Goal: Task Accomplishment & Management: Use online tool/utility

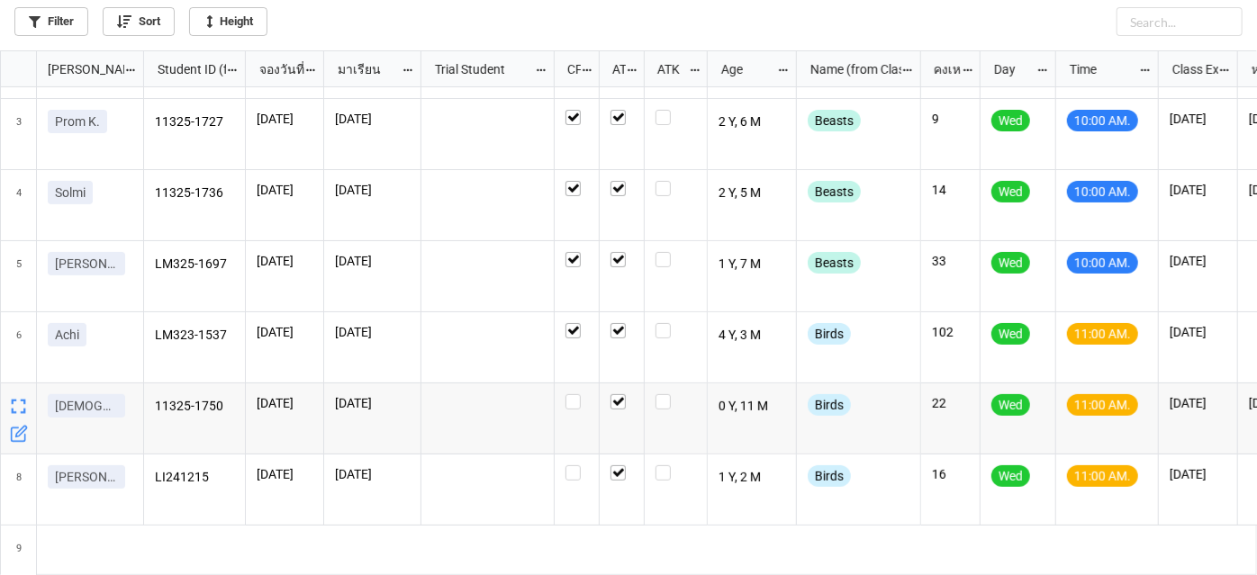
scroll to position [444, 0]
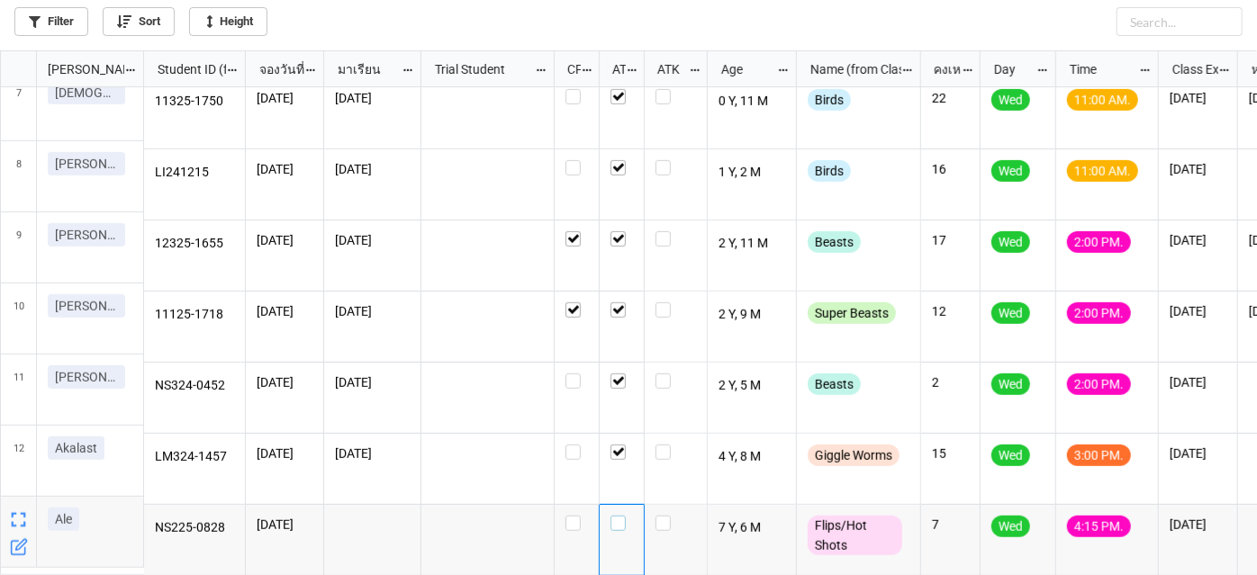
click at [624, 516] on div "grid" at bounding box center [621, 523] width 23 height 15
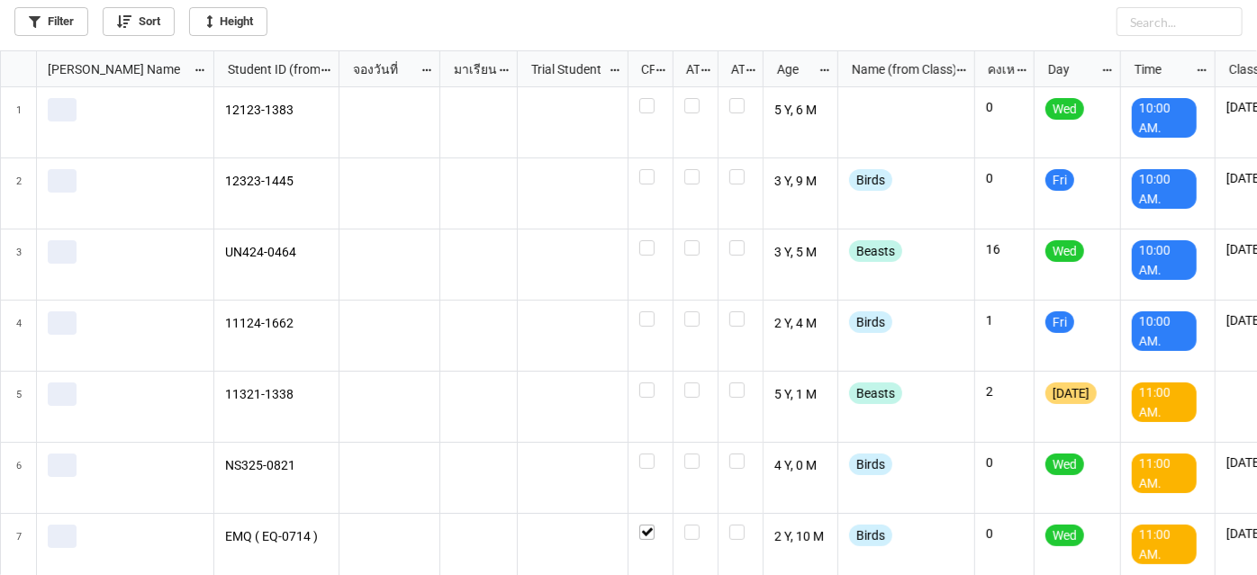
scroll to position [515, 1247]
click at [68, 18] on link "Filter" at bounding box center [51, 21] width 74 height 29
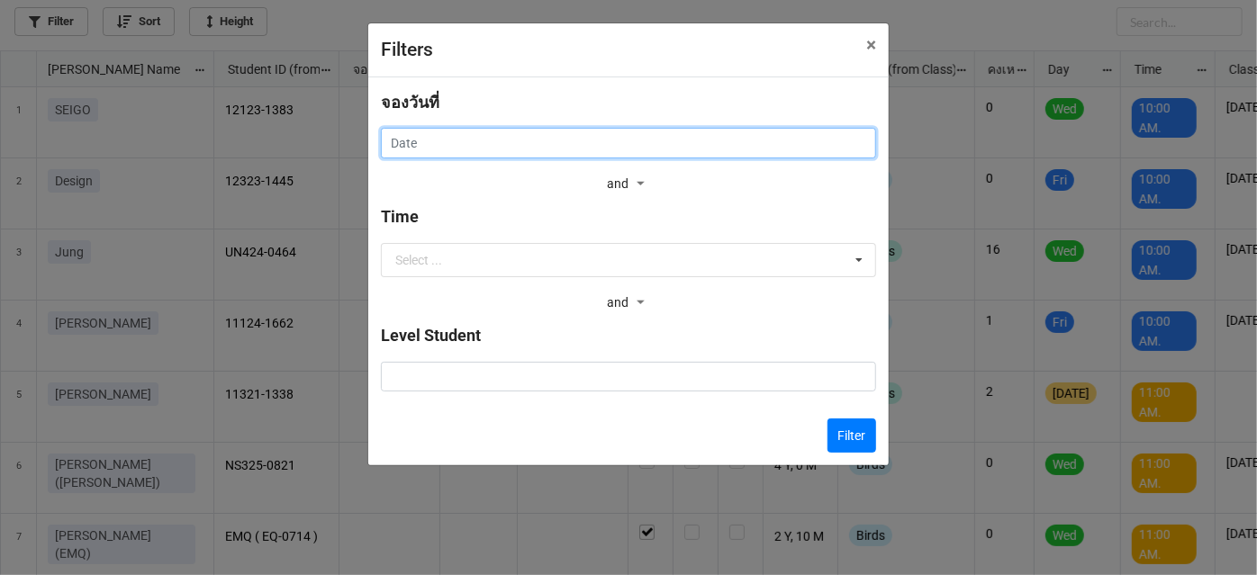
click at [653, 143] on input "text" at bounding box center [628, 143] width 495 height 31
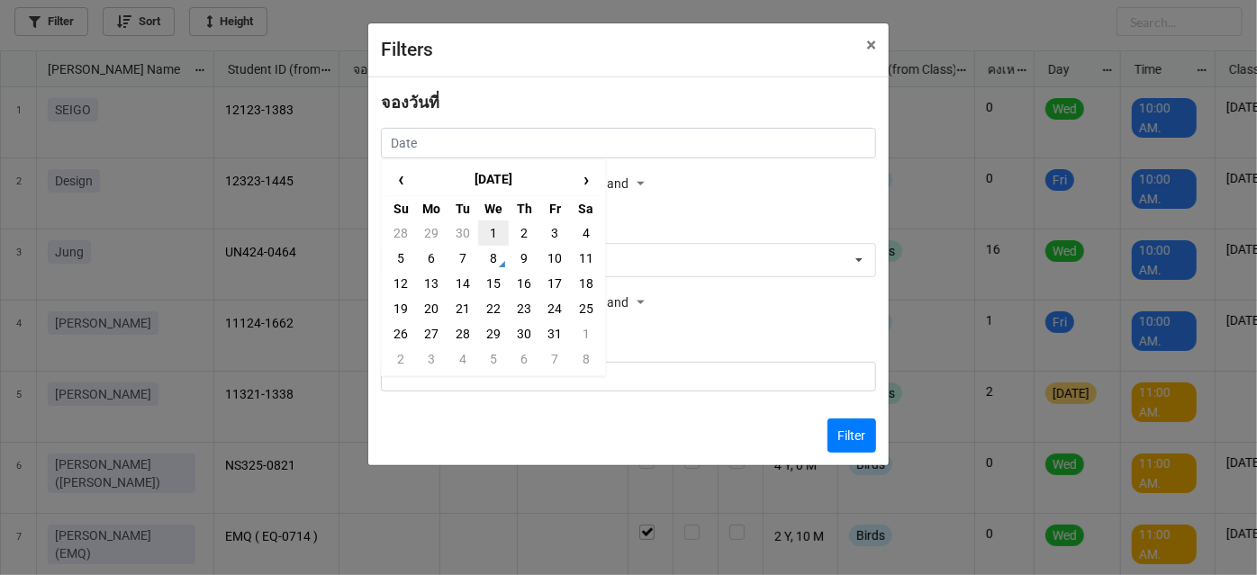
click at [493, 243] on td "1" at bounding box center [493, 233] width 31 height 25
type input "1/10/2025"
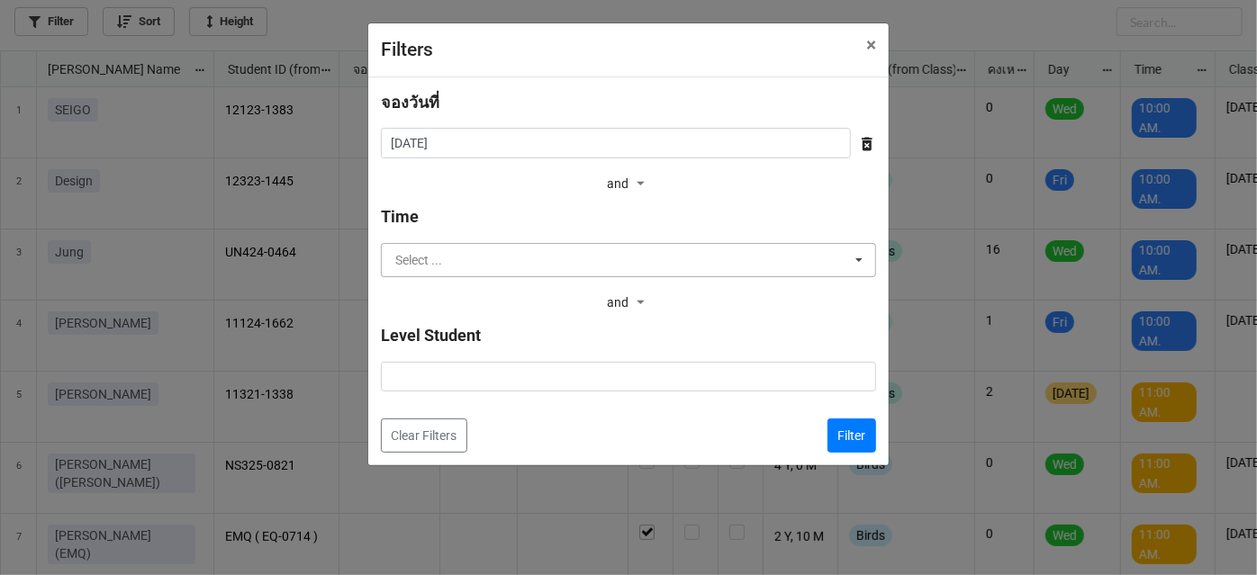
click at [507, 266] on input "text" at bounding box center [629, 260] width 493 height 32
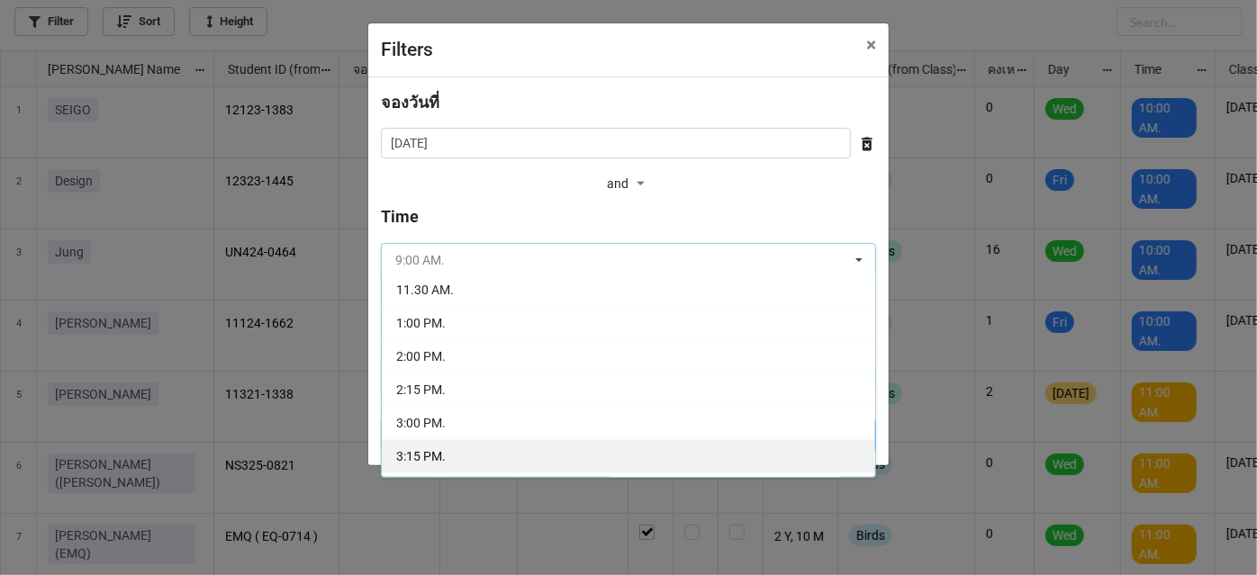
scroll to position [245, 0]
click at [576, 436] on div "4:15 PM." at bounding box center [628, 447] width 493 height 33
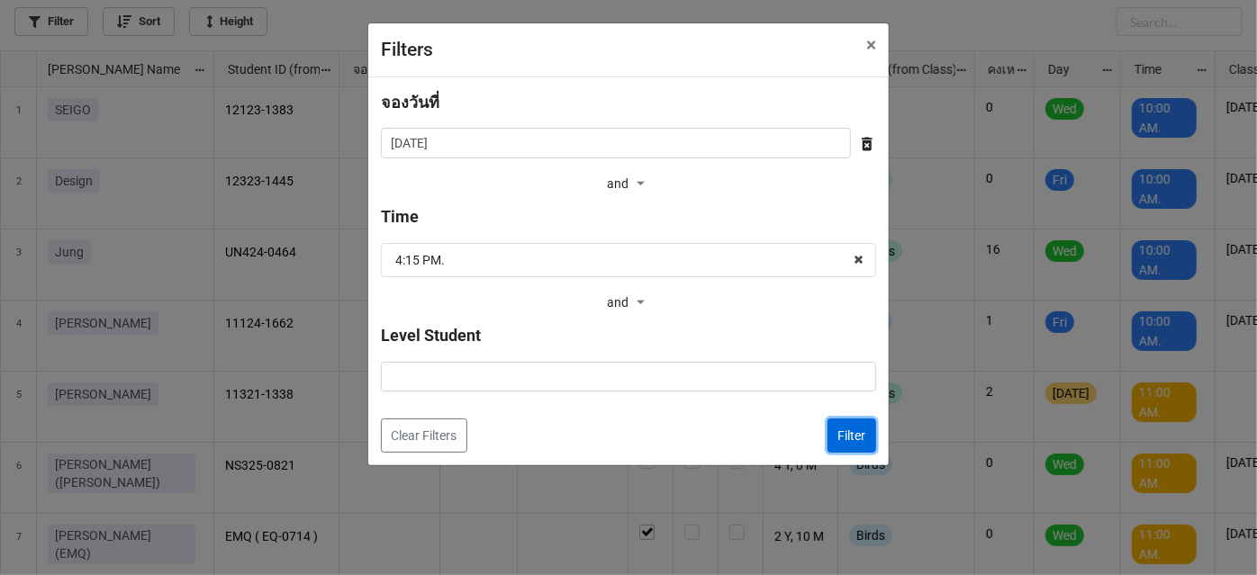
click at [835, 424] on button "Filter" at bounding box center [851, 436] width 49 height 34
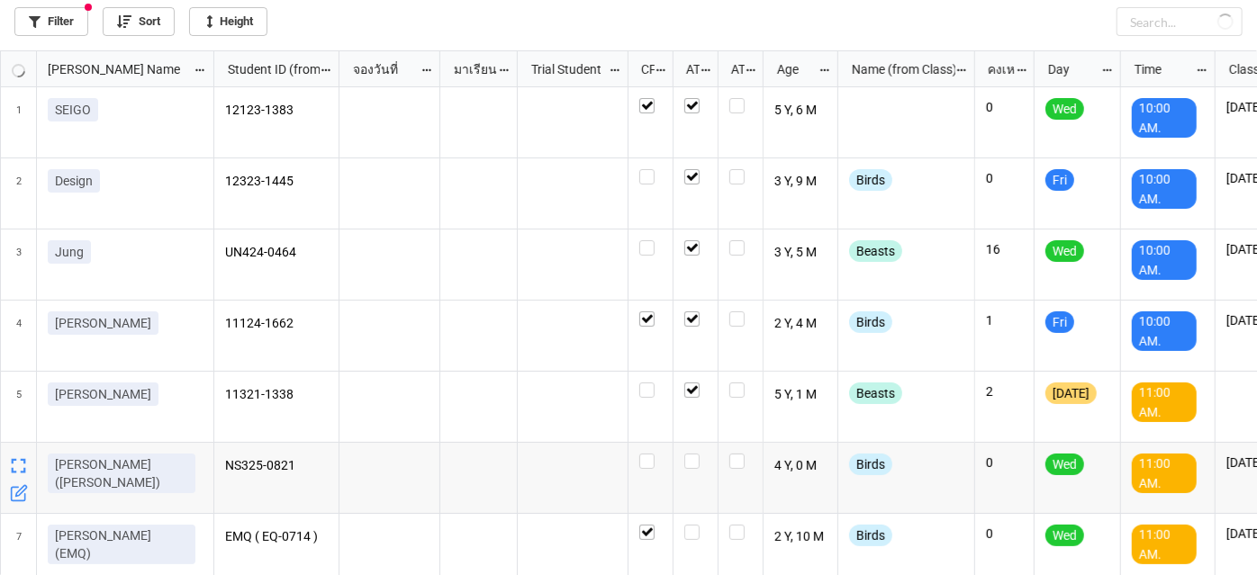
checkbox input "true"
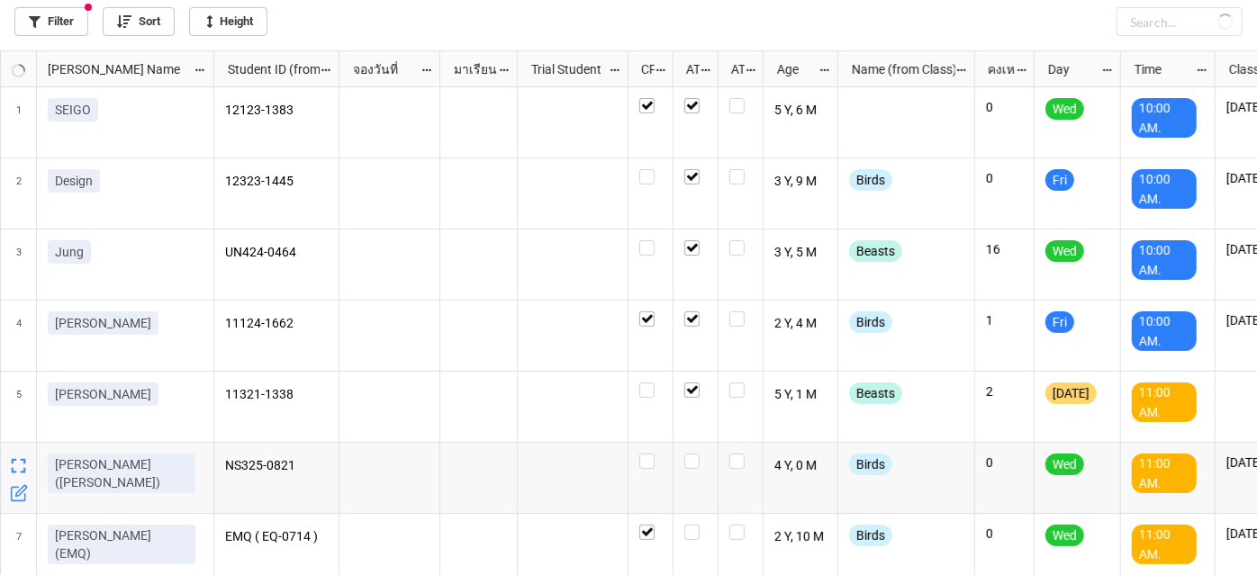
checkbox input "true"
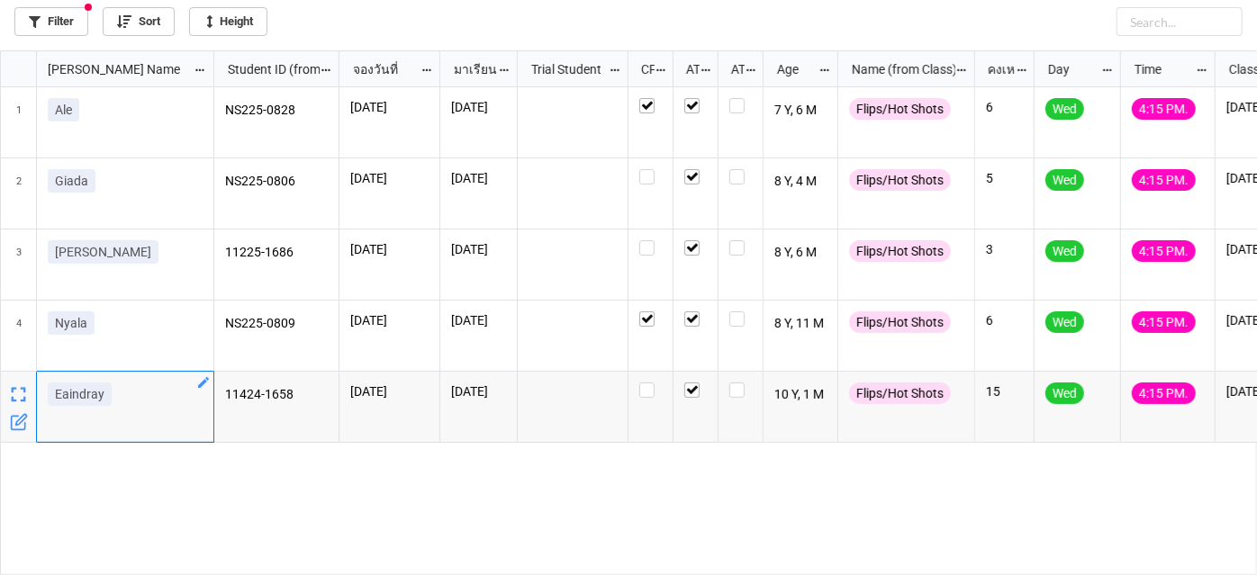
drag, startPoint x: 54, startPoint y: 398, endPoint x: 114, endPoint y: 400, distance: 60.3
click at [114, 400] on div "Eaindray" at bounding box center [125, 398] width 155 height 31
copy p "Eaindray"
click at [176, 212] on div "Giada" at bounding box center [125, 193] width 177 height 71
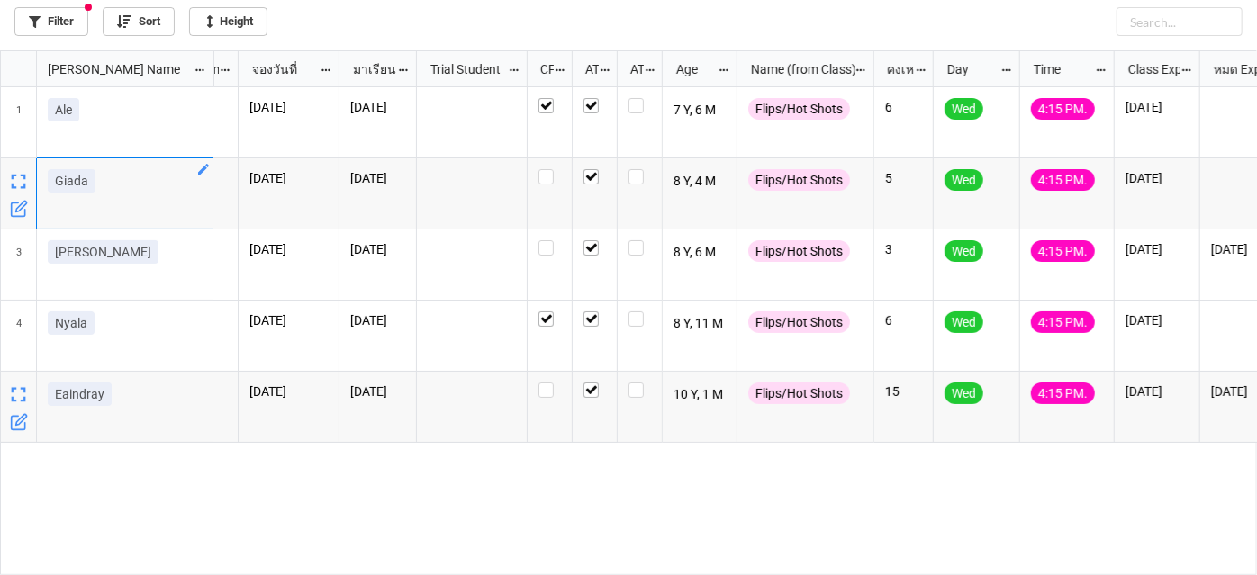
scroll to position [0, 123]
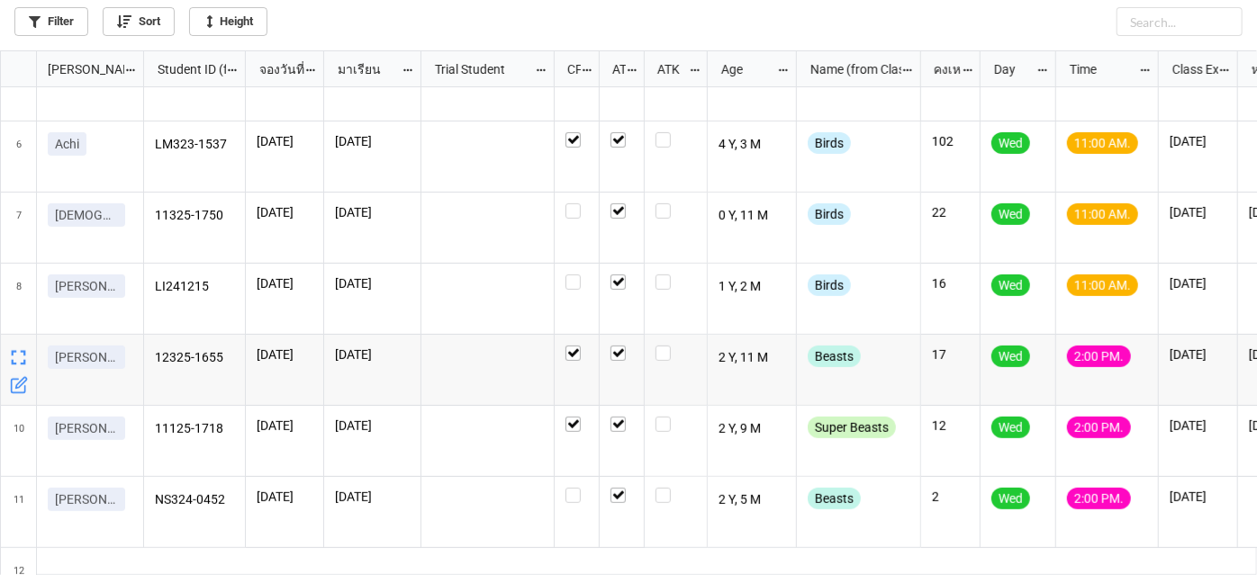
scroll to position [514, 0]
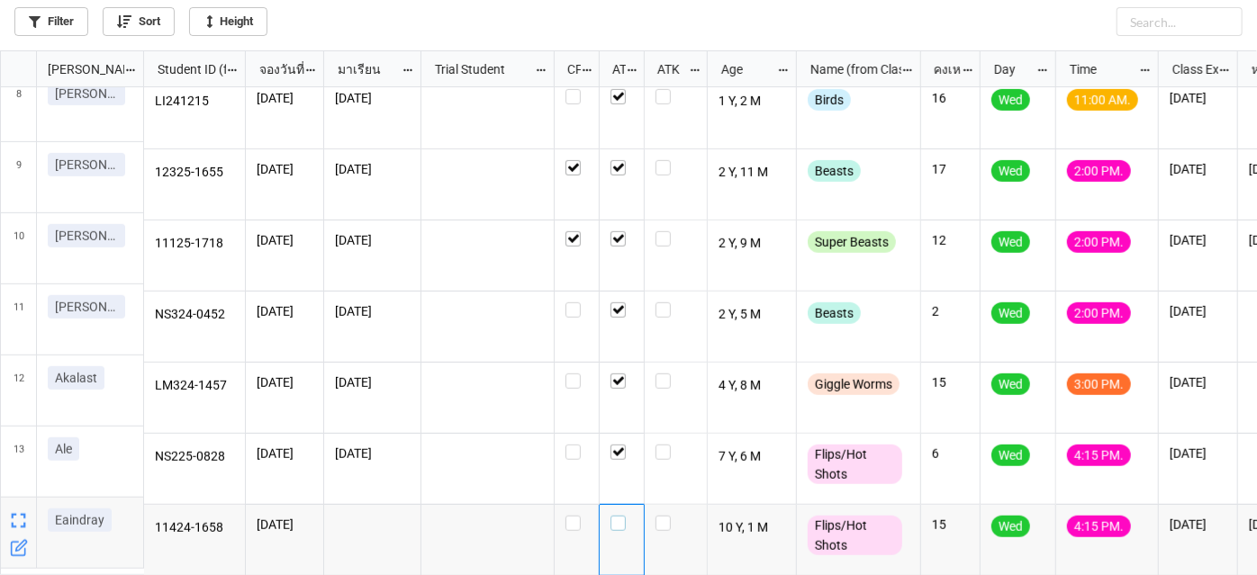
click at [627, 521] on div "grid" at bounding box center [621, 523] width 23 height 15
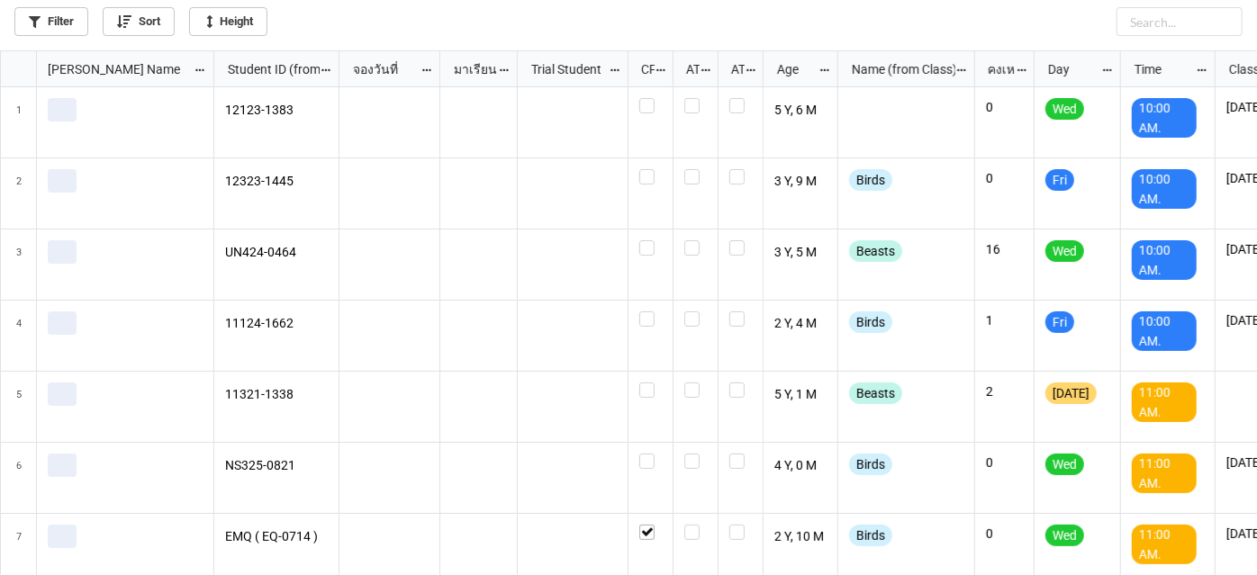
scroll to position [515, 1247]
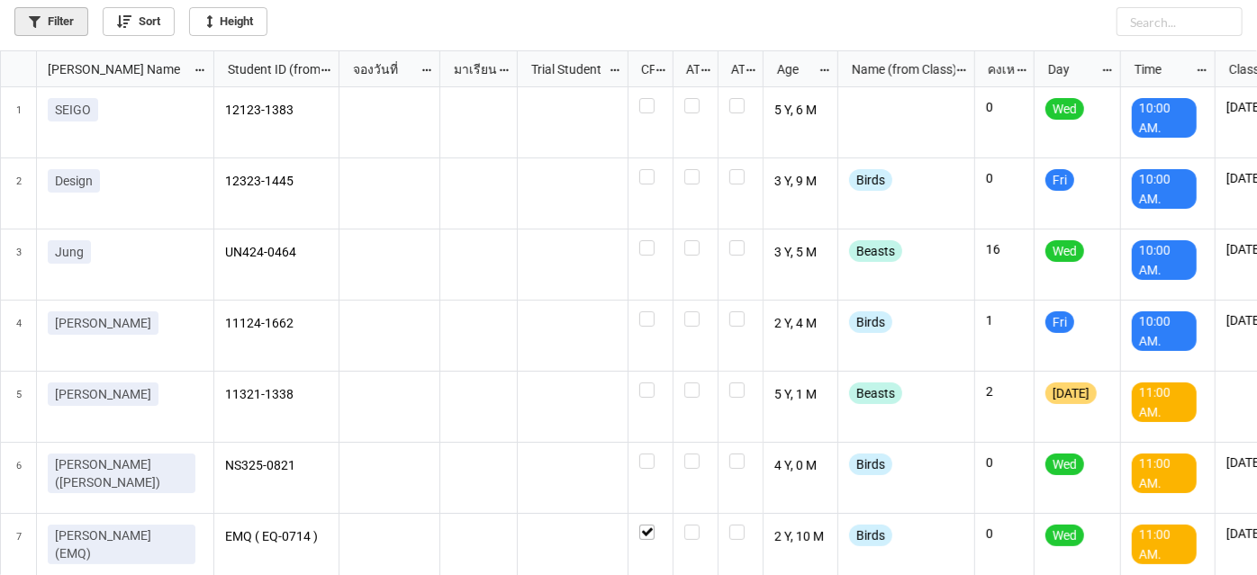
click at [67, 28] on link "Filter" at bounding box center [51, 21] width 74 height 29
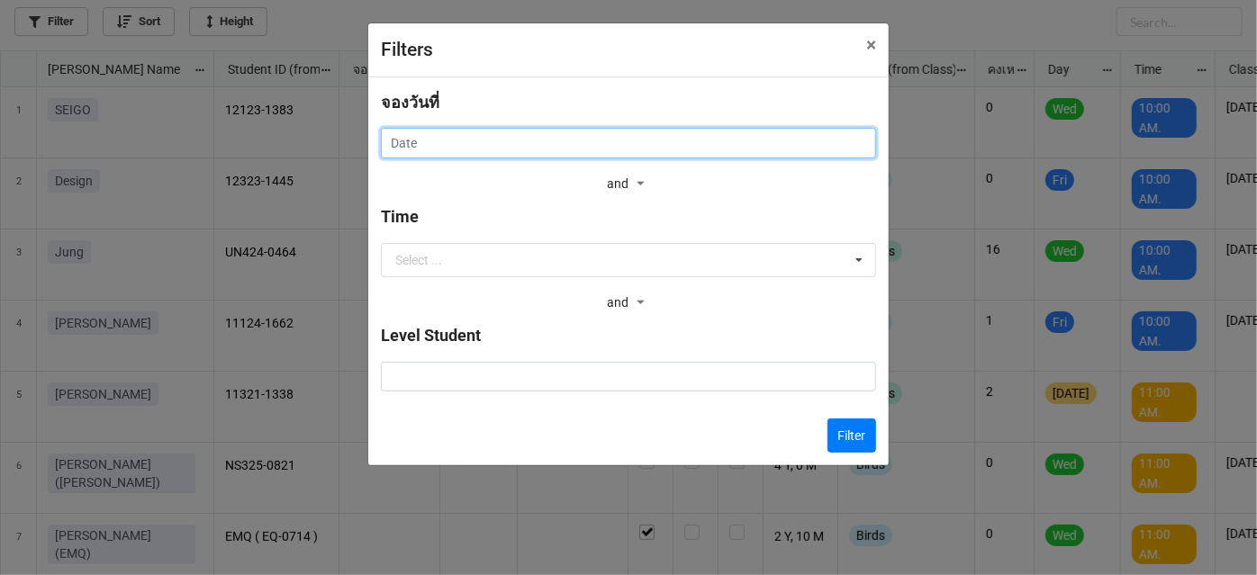
click at [441, 128] on input "text" at bounding box center [628, 143] width 495 height 31
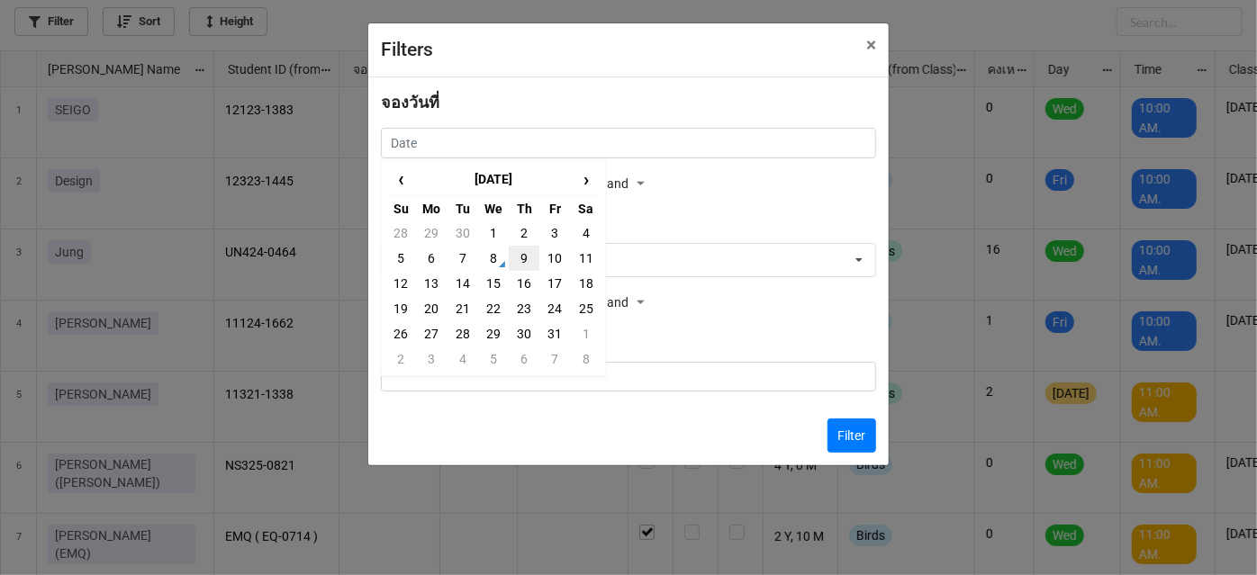
click at [520, 253] on td "9" at bounding box center [524, 258] width 31 height 25
type input "9/10/2025"
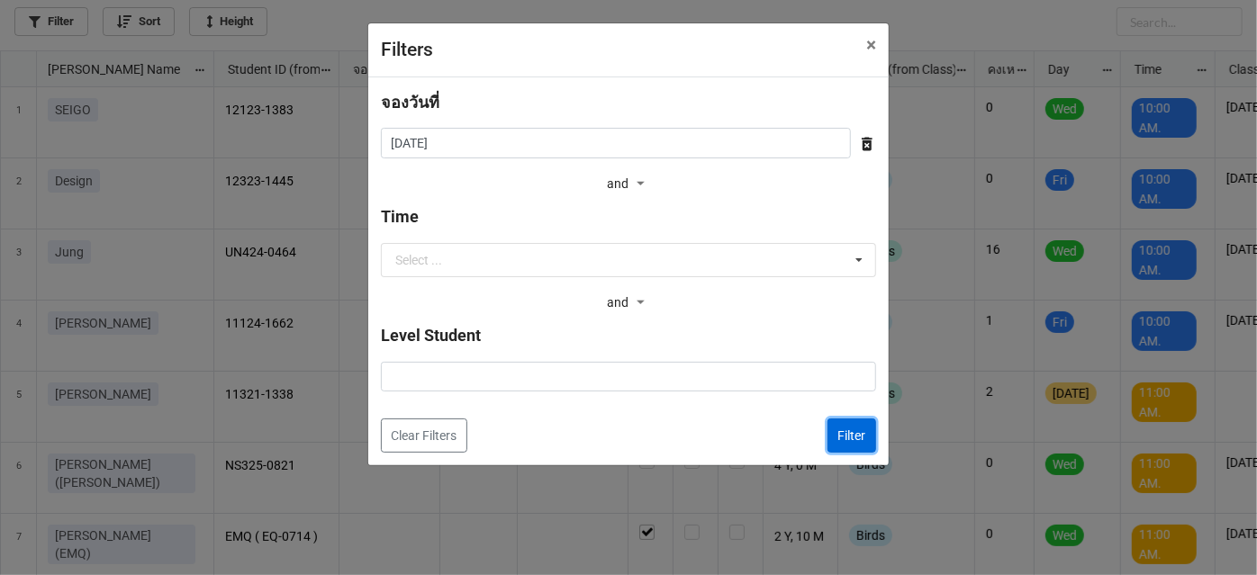
click at [843, 432] on button "Filter" at bounding box center [851, 436] width 49 height 34
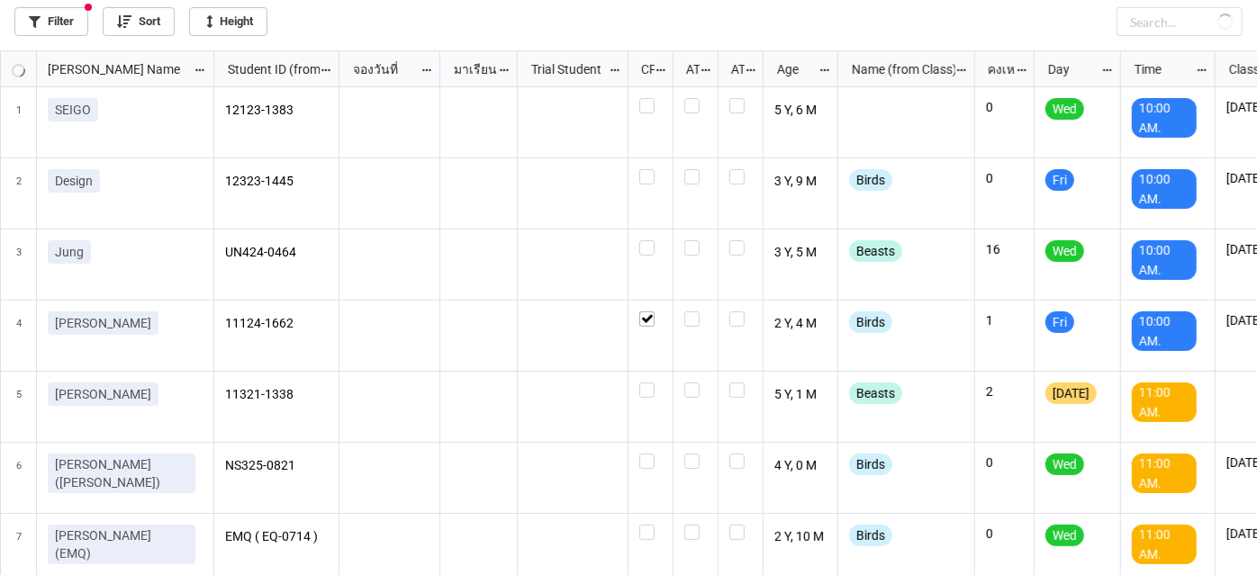
checkbox input "true"
checkbox input "false"
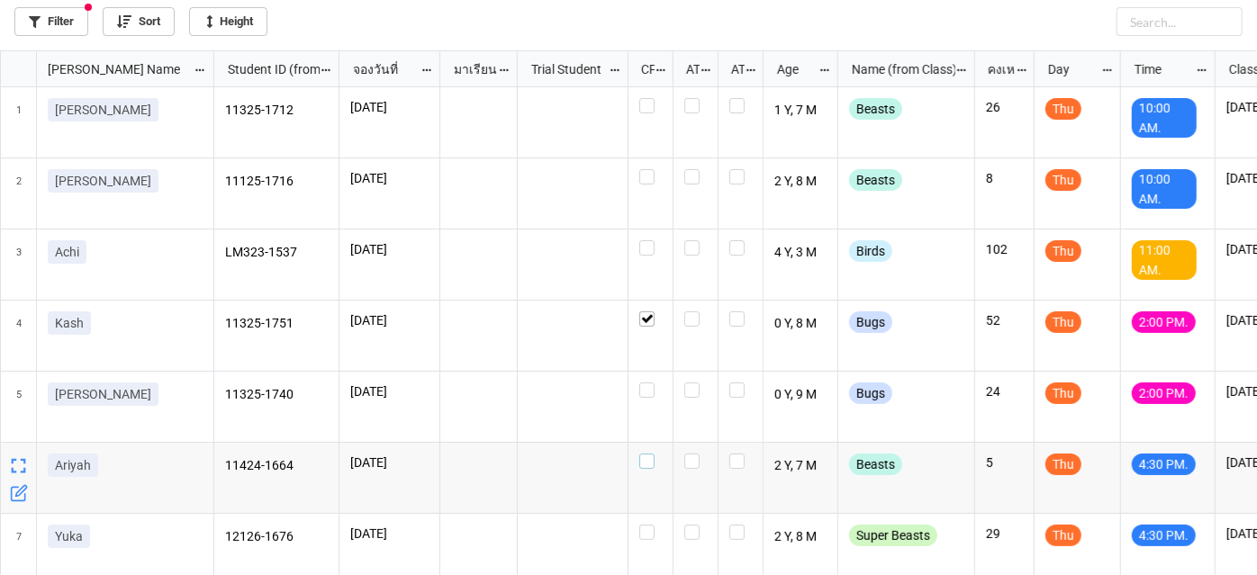
click at [655, 461] on div "grid" at bounding box center [650, 461] width 23 height 15
click at [650, 383] on label "grid" at bounding box center [650, 383] width 23 height 0
click at [653, 240] on label "grid" at bounding box center [650, 240] width 23 height 0
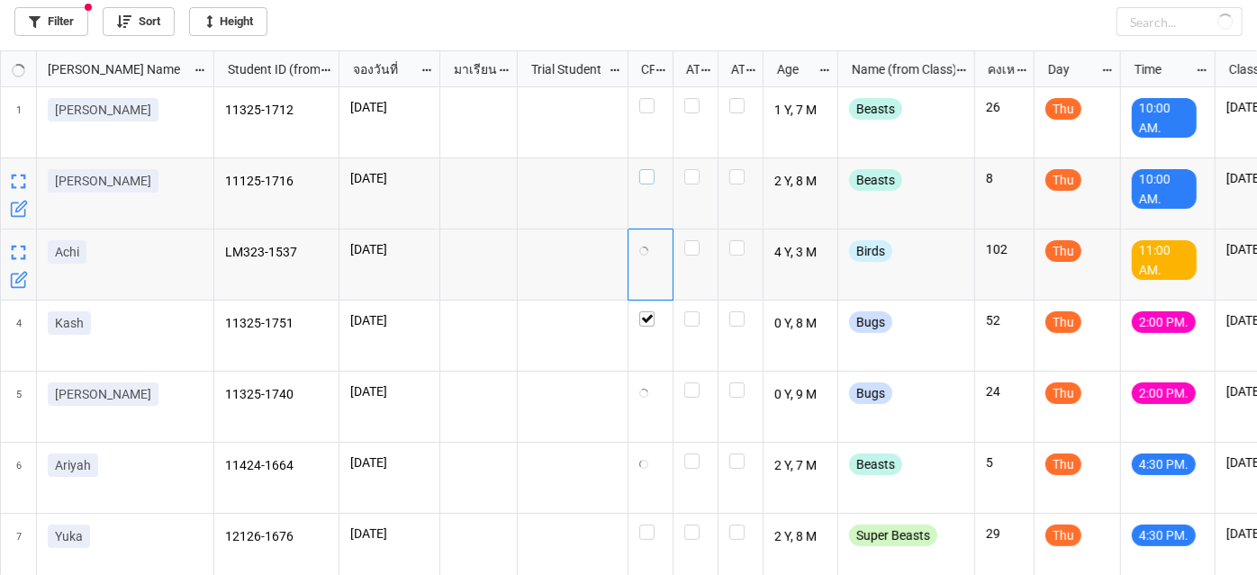
click at [645, 169] on label "grid" at bounding box center [650, 169] width 23 height 0
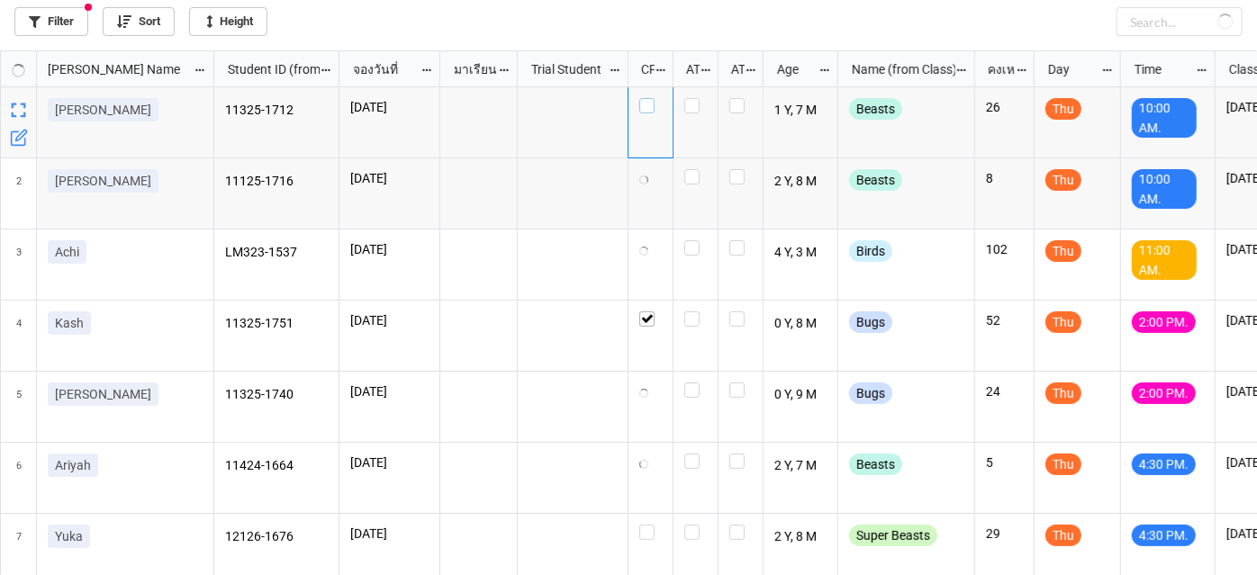
click at [650, 98] on label "grid" at bounding box center [650, 98] width 23 height 0
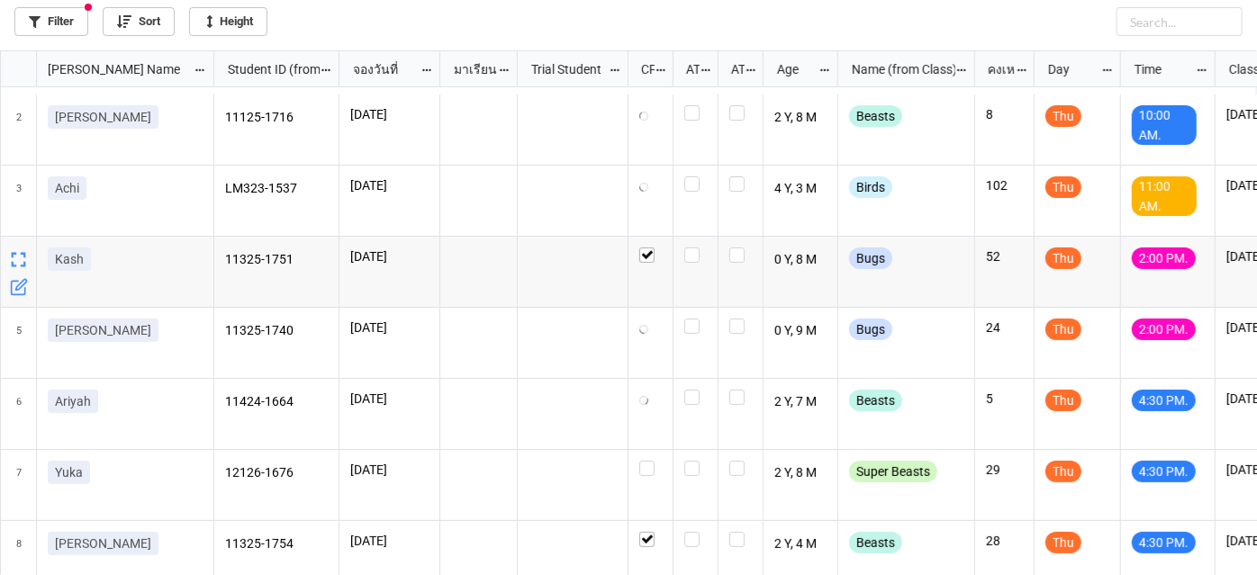
scroll to position [81, 0]
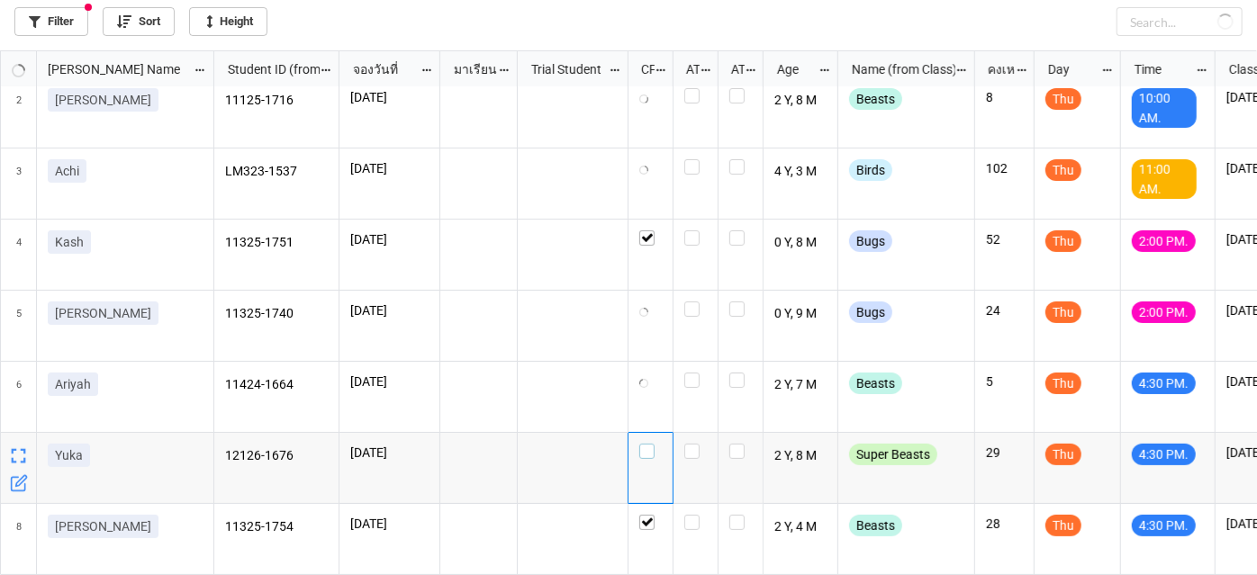
click at [653, 444] on label "grid" at bounding box center [650, 444] width 23 height 0
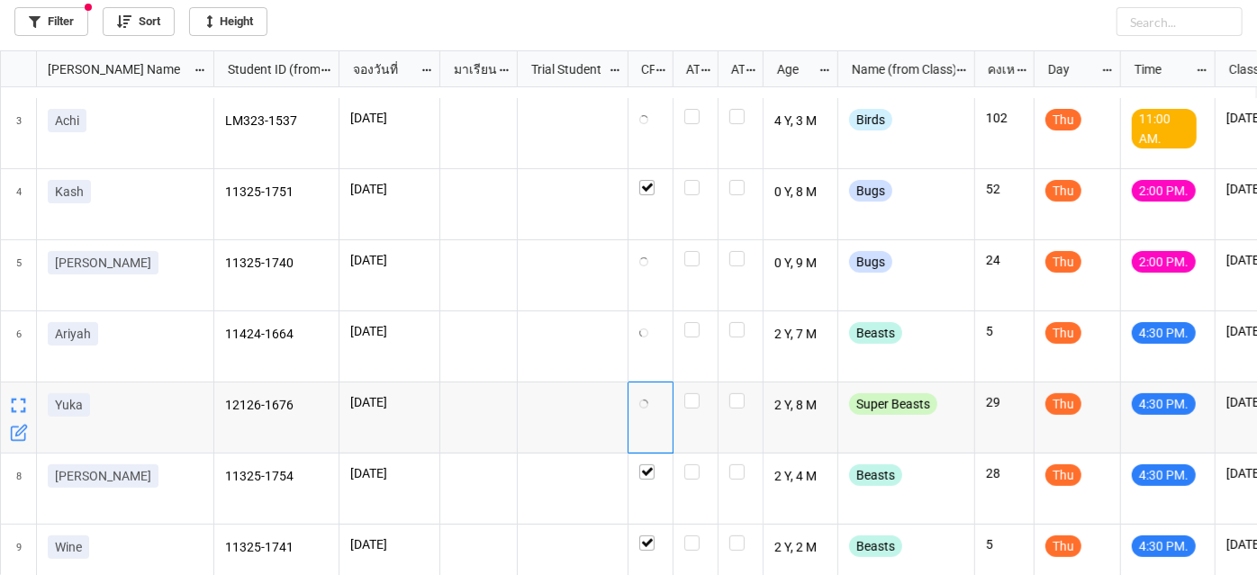
scroll to position [158, 0]
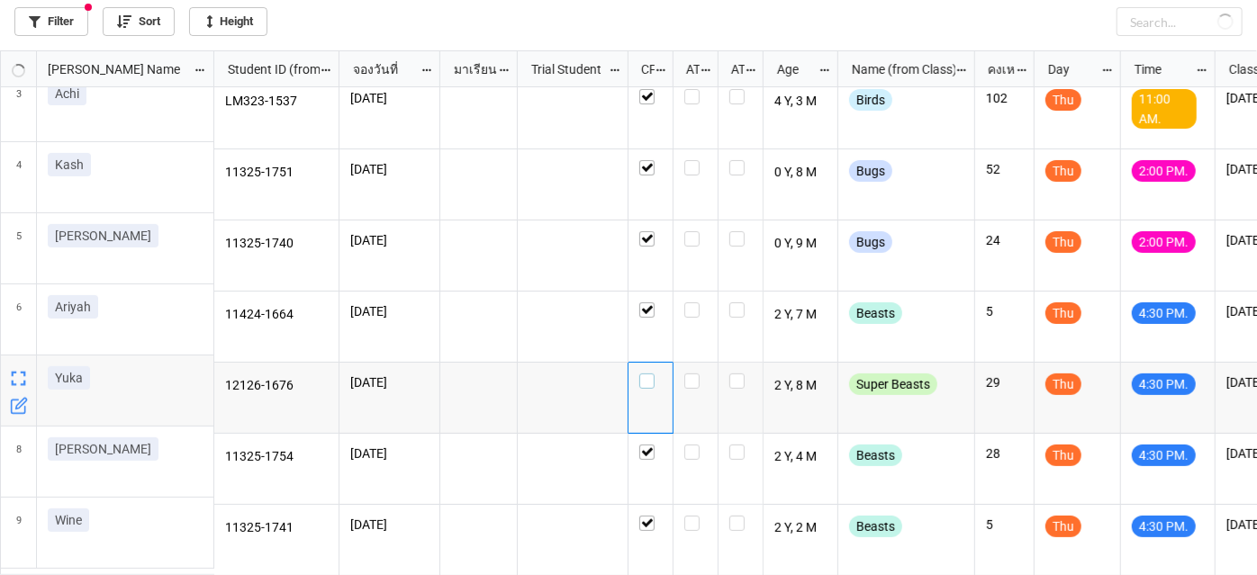
click at [650, 374] on label "grid" at bounding box center [650, 374] width 23 height 0
